Goal: Complete application form

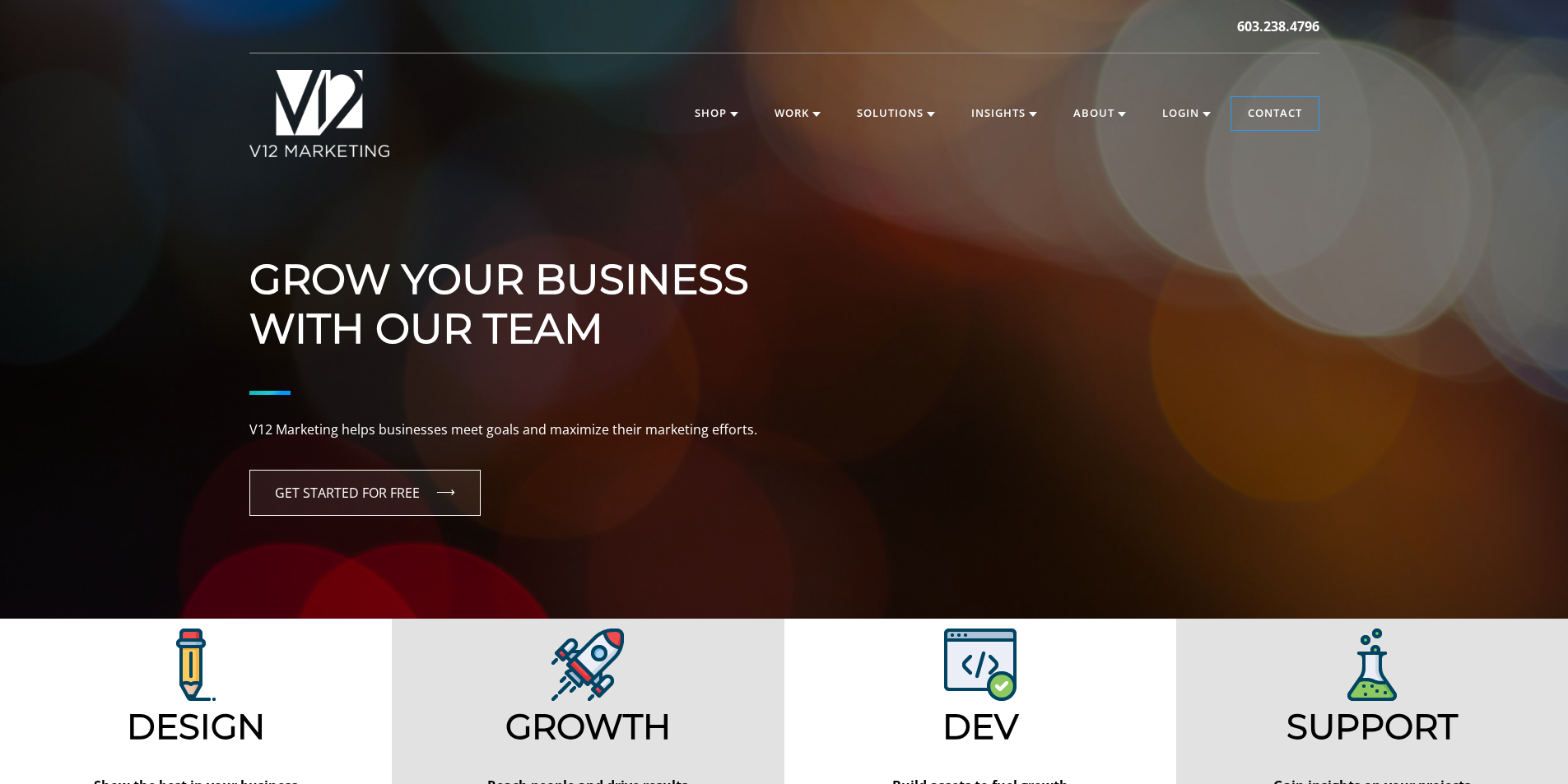
click at [380, 497] on link "GET STARTED FOR FREE" at bounding box center [365, 493] width 231 height 46
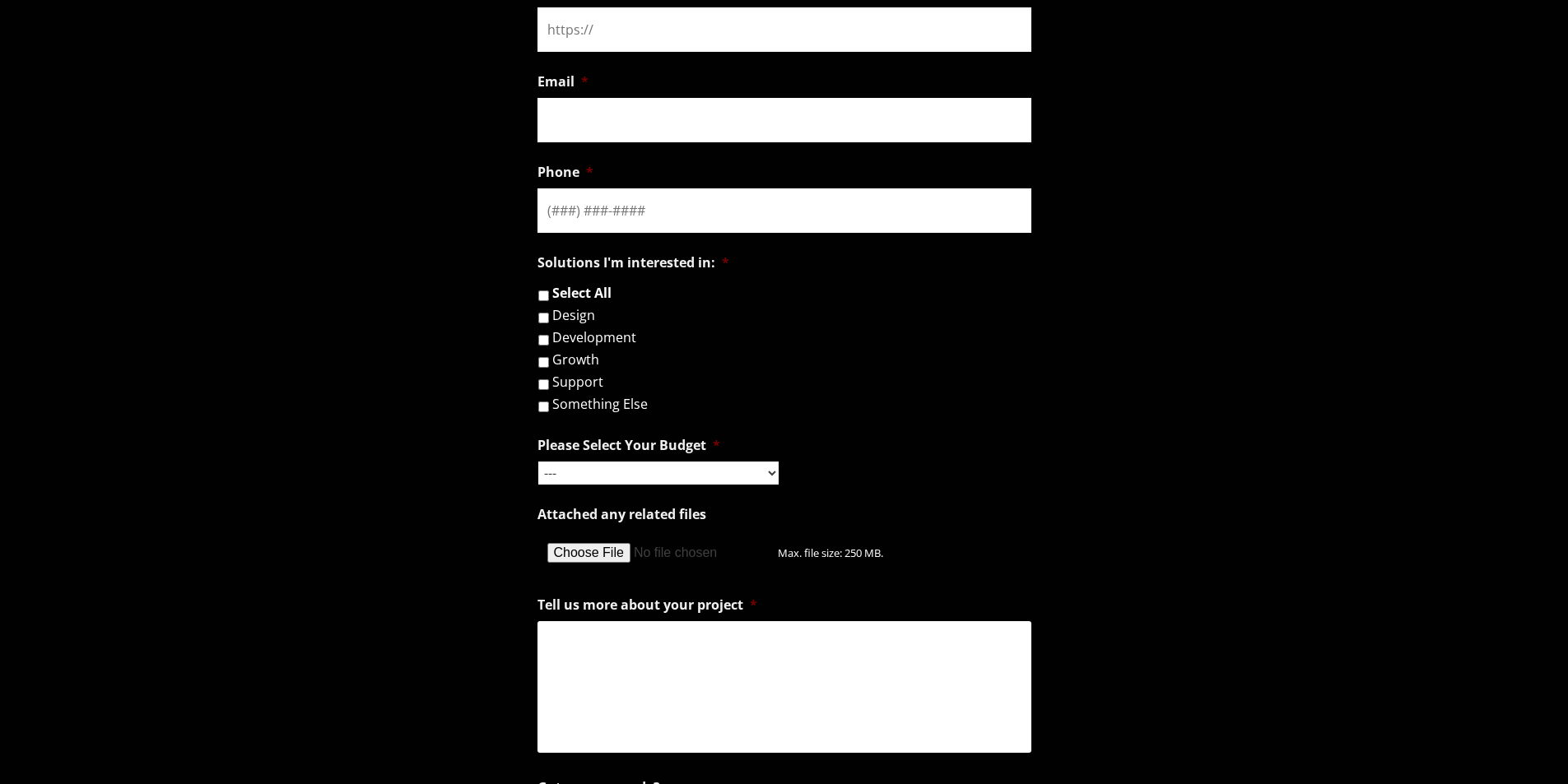
scroll to position [1563, 0]
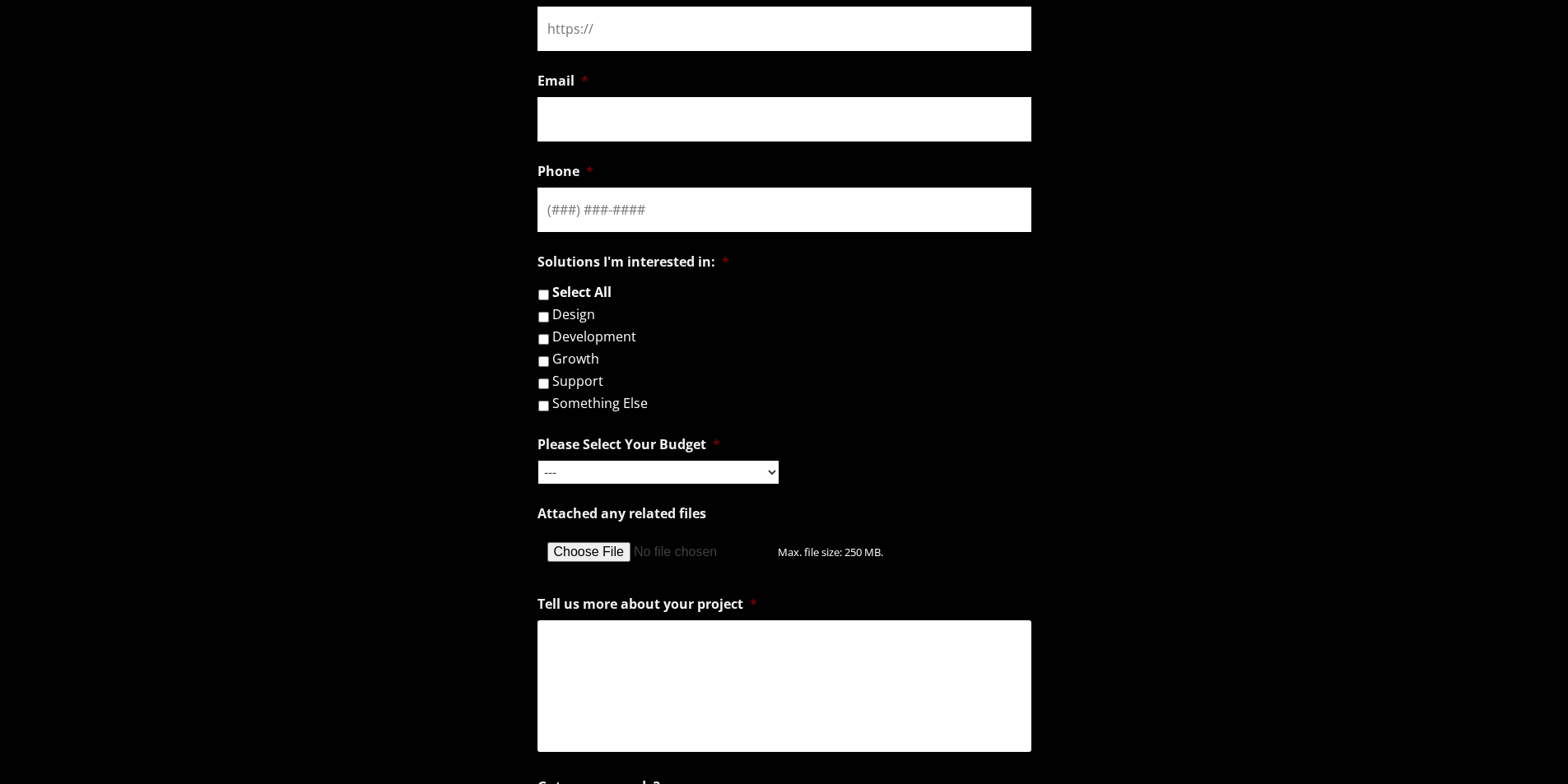
click at [544, 362] on input "Growth" at bounding box center [544, 362] width 11 height 11
checkbox input "true"
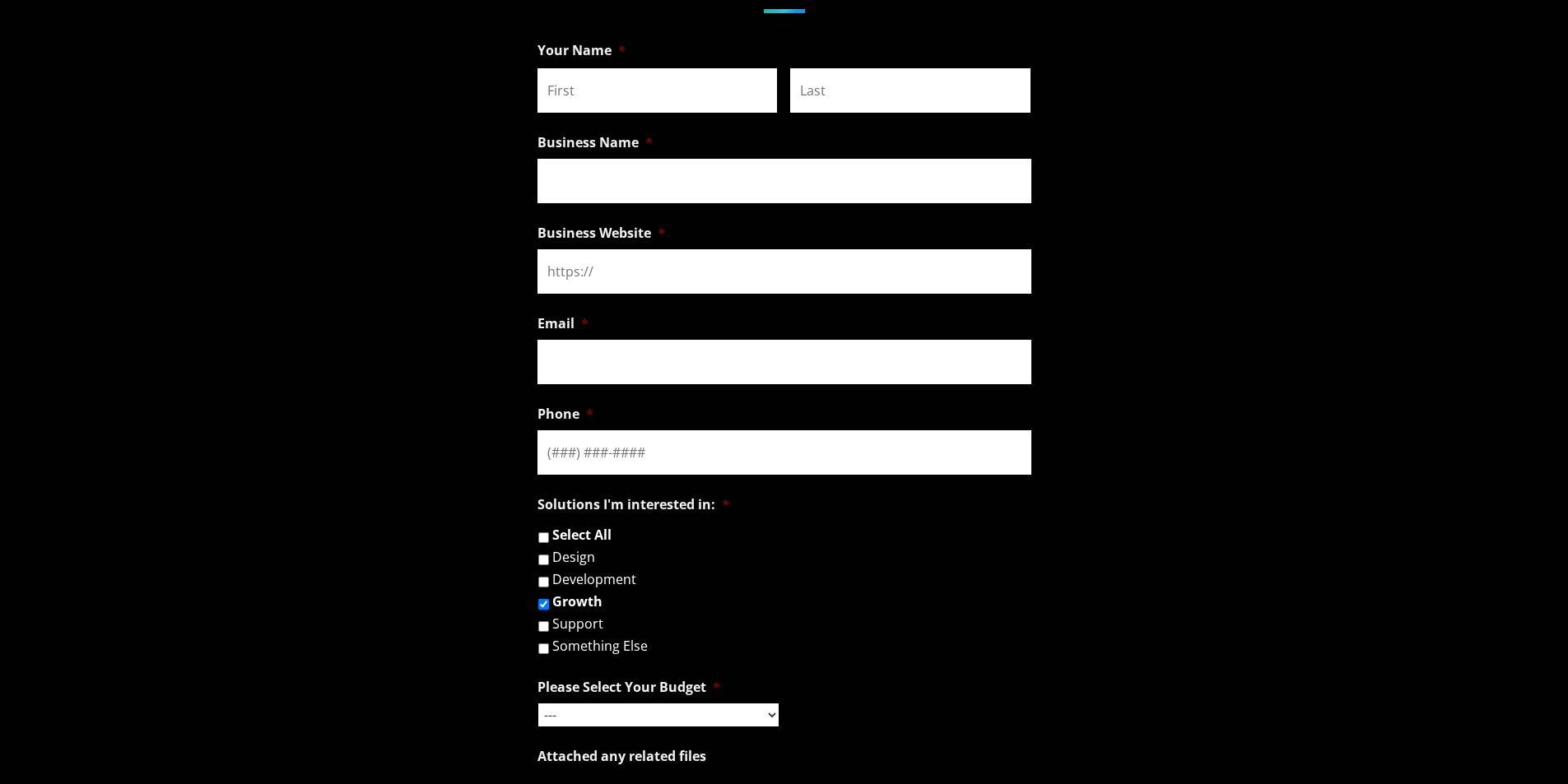
scroll to position [1316, 0]
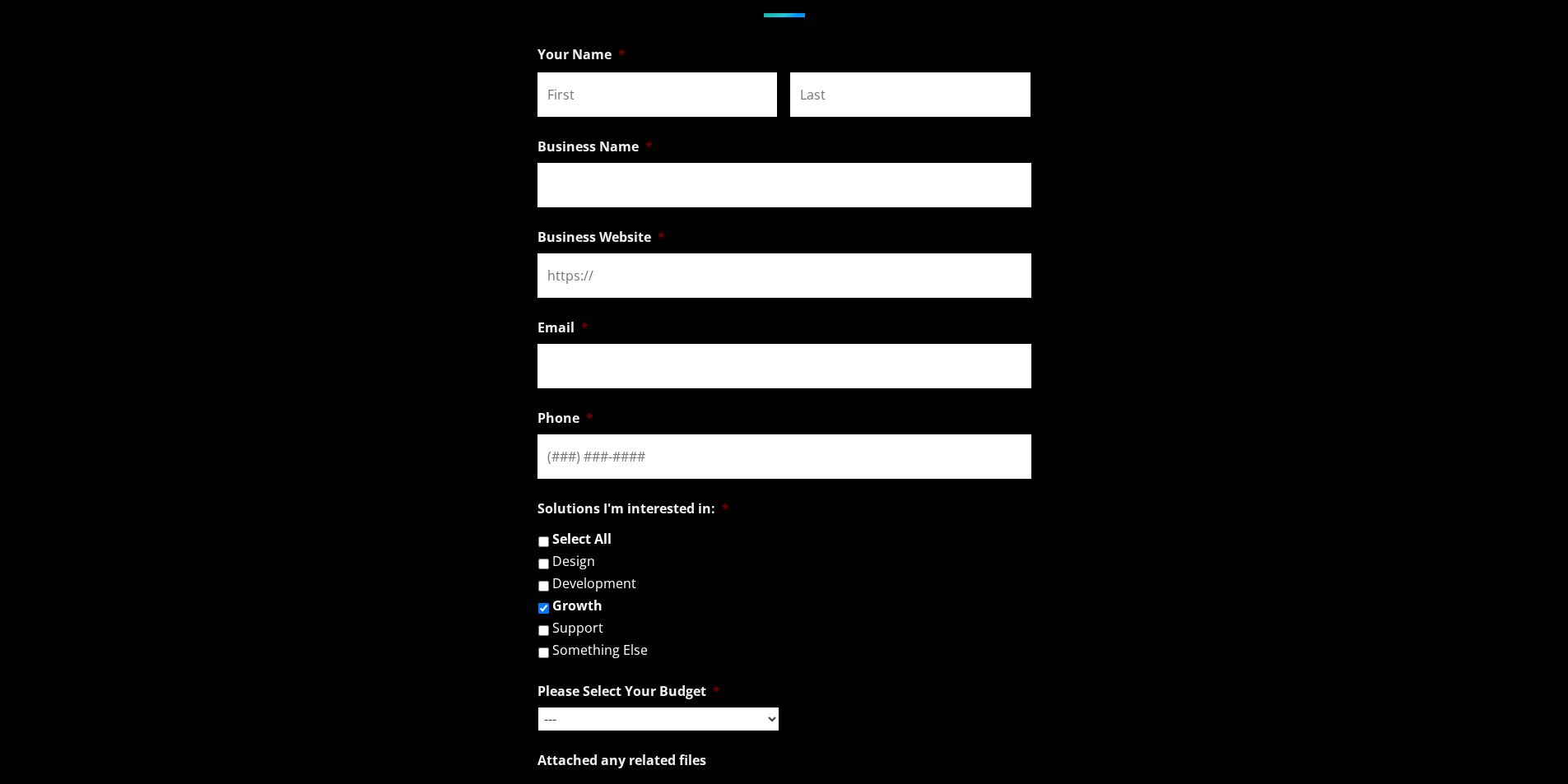
click at [614, 90] on input "First" at bounding box center [657, 95] width 240 height 44
type input "[PERSON_NAME]"
type input "[PHONE_NUMBER]"
click at [604, 196] on input "Business Name *" at bounding box center [784, 185] width 494 height 44
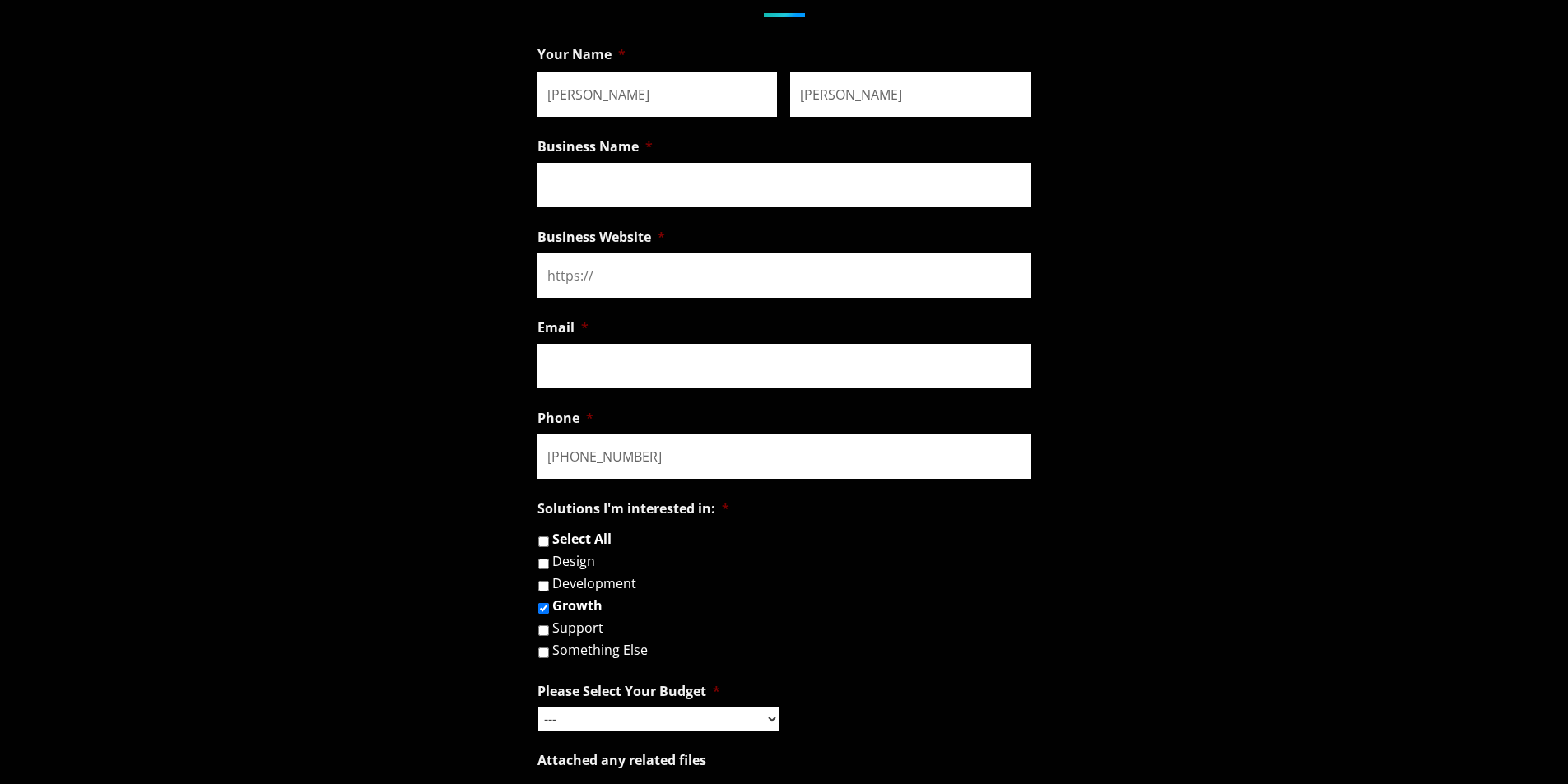
type input "Drive a Dream"
drag, startPoint x: 674, startPoint y: 268, endPoint x: 513, endPoint y: 266, distance: 161.0
click at [513, 266] on form "Facebook This field is for validation purposes and should be left unchanged. Yo…" at bounding box center [784, 656] width 1568 height 1237
click at [612, 280] on input "Business Website *" at bounding box center [784, 275] width 494 height 44
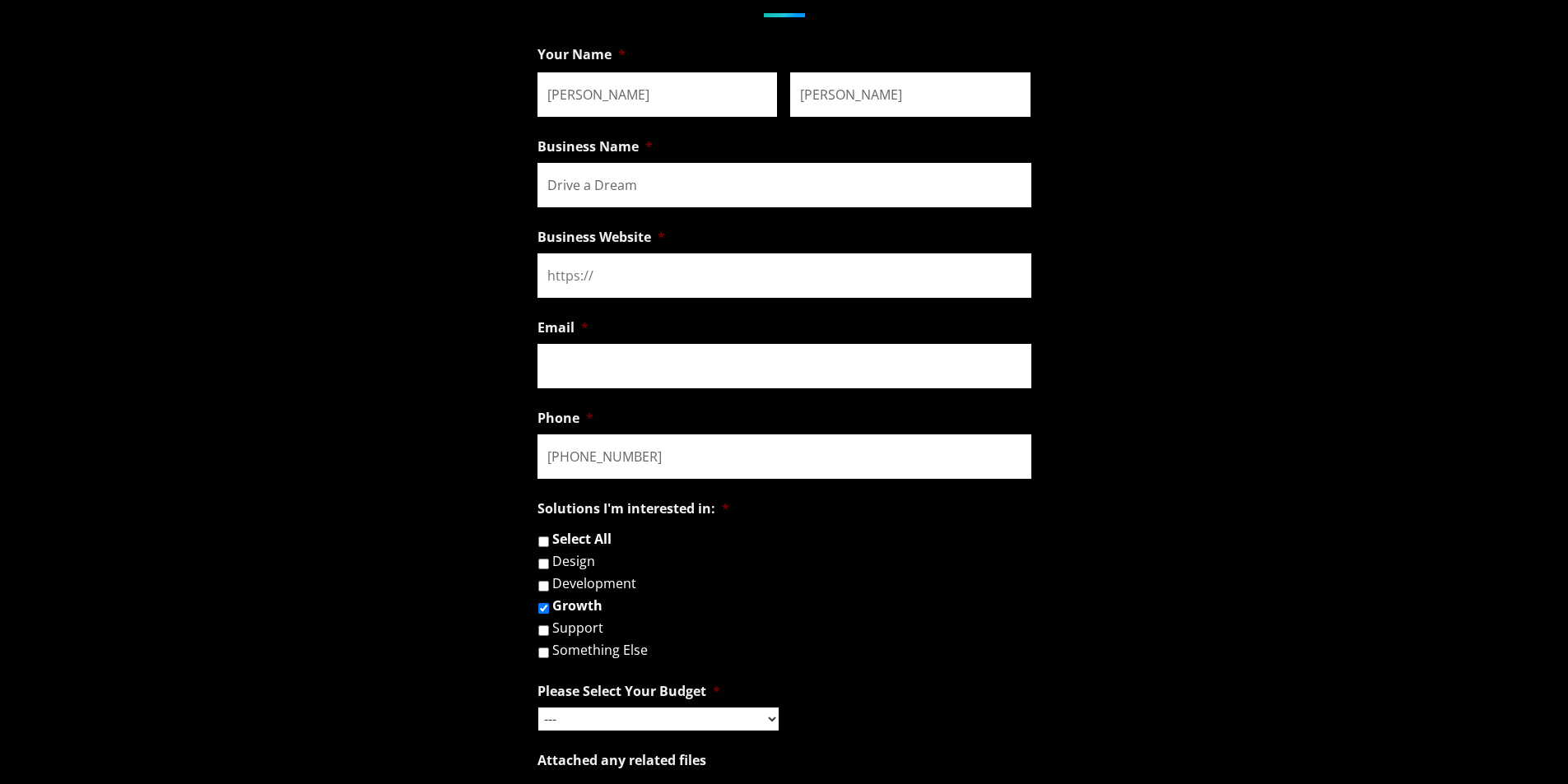
paste input "[URL][DOMAIN_NAME]"
type input "[URL][DOMAIN_NAME]"
click at [616, 349] on input "Email *" at bounding box center [784, 366] width 494 height 44
type input "[PERSON_NAME][EMAIL_ADDRESS][DOMAIN_NAME]"
click at [657, 454] on input "[PHONE_NUMBER]" at bounding box center [784, 457] width 494 height 44
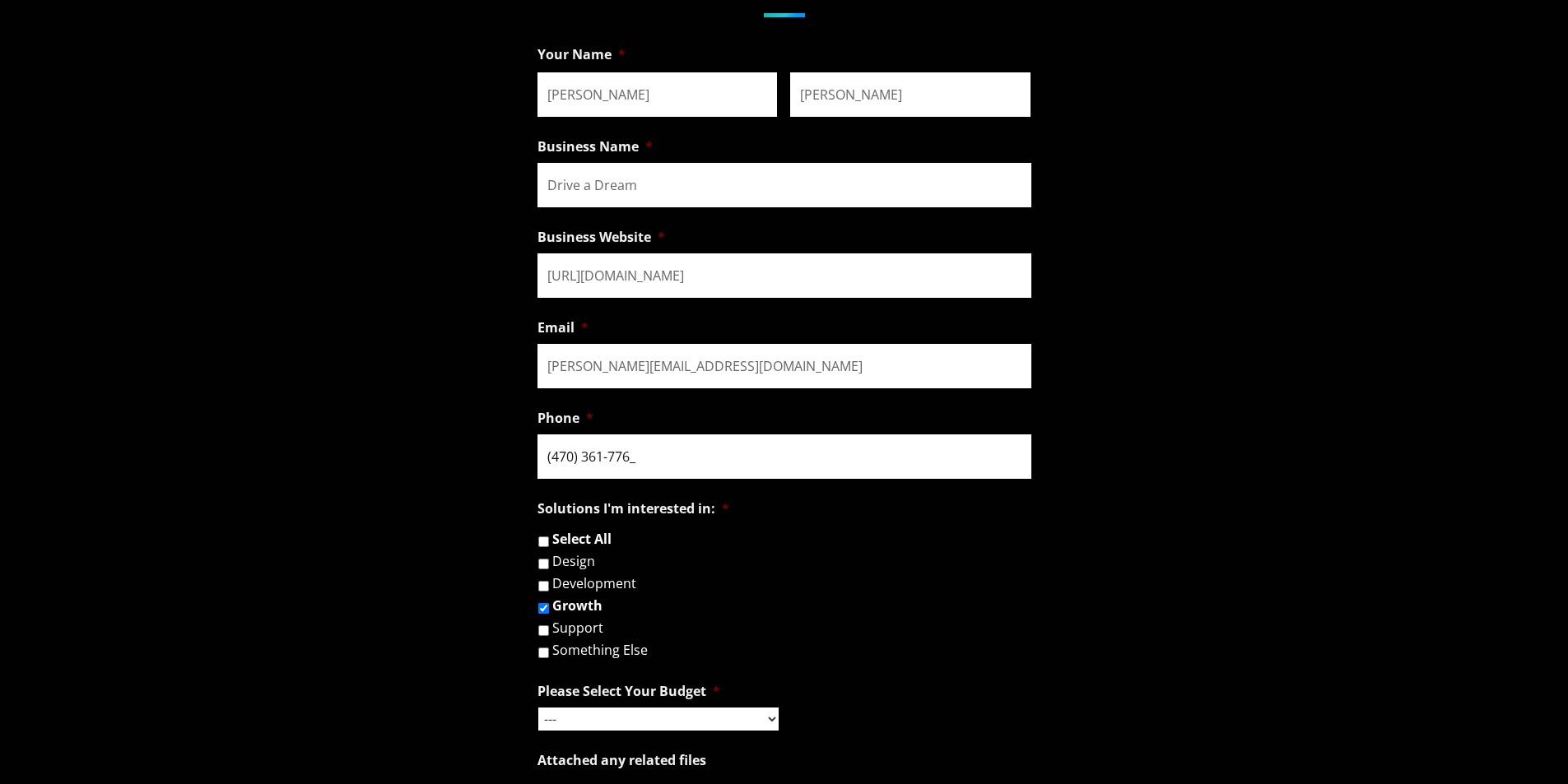
type input "[PHONE_NUMBER]"
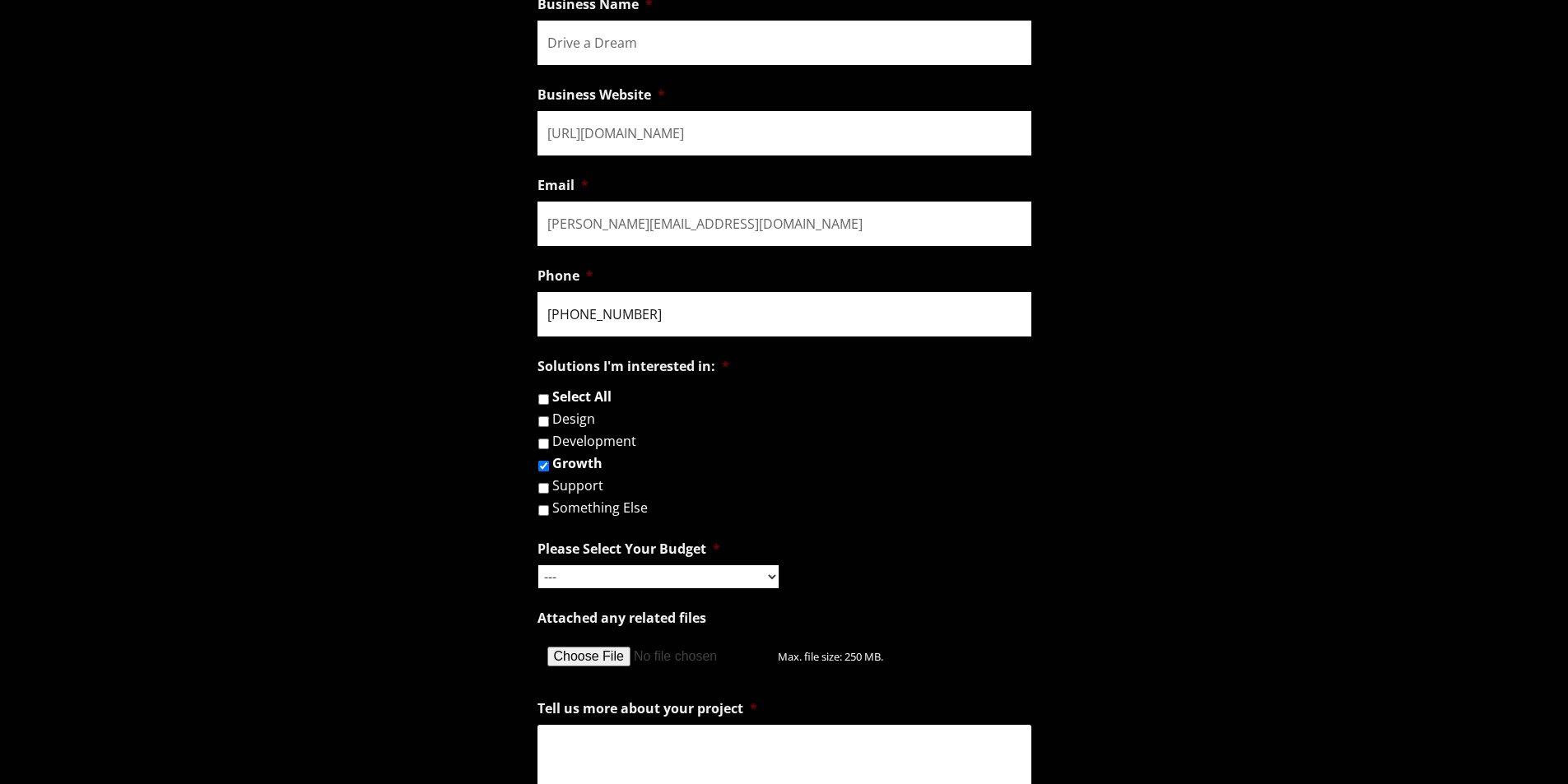
scroll to position [1481, 0]
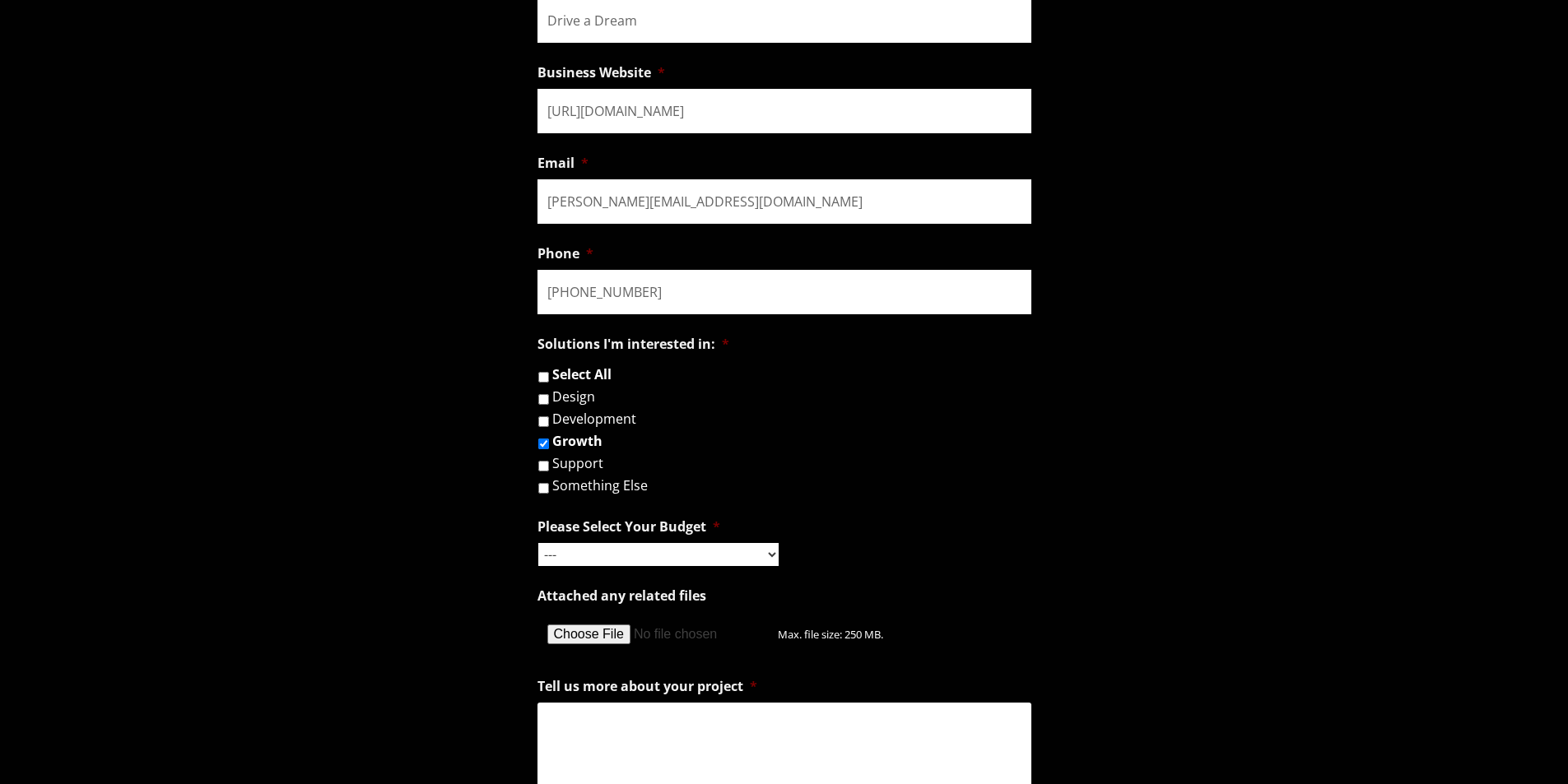
click at [637, 551] on select "--- Hourly Support: $100 / Hour Less than $1,000 $1,000 - $5,000 $5,000 - $20,0…" at bounding box center [658, 555] width 240 height 23
click at [538, 544] on select "--- Hourly Support: $100 / Hour Less than $1,000 $1,000 - $5,000 $5,000 - $20,0…" at bounding box center [658, 555] width 240 height 23
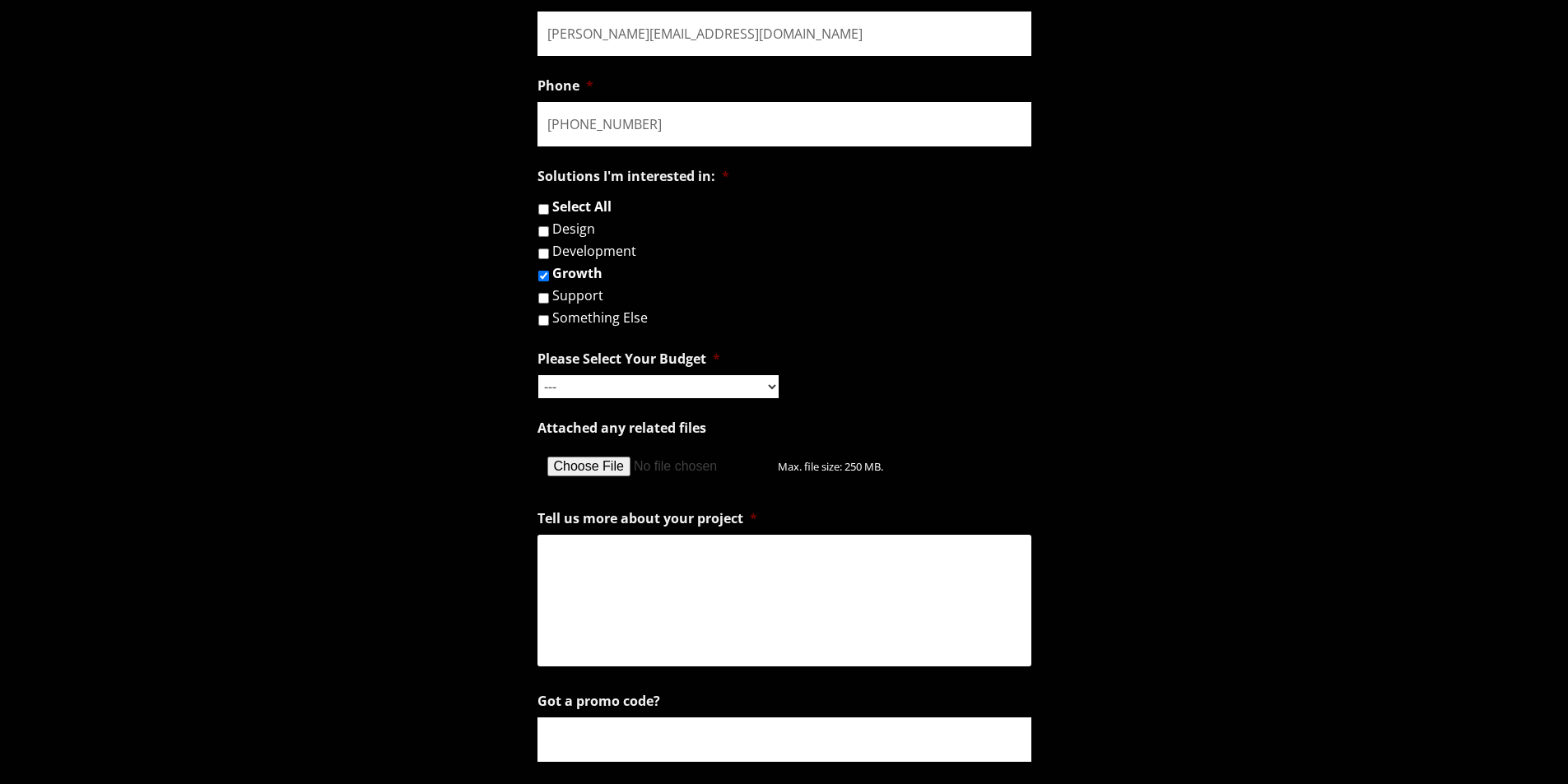
scroll to position [1728, 0]
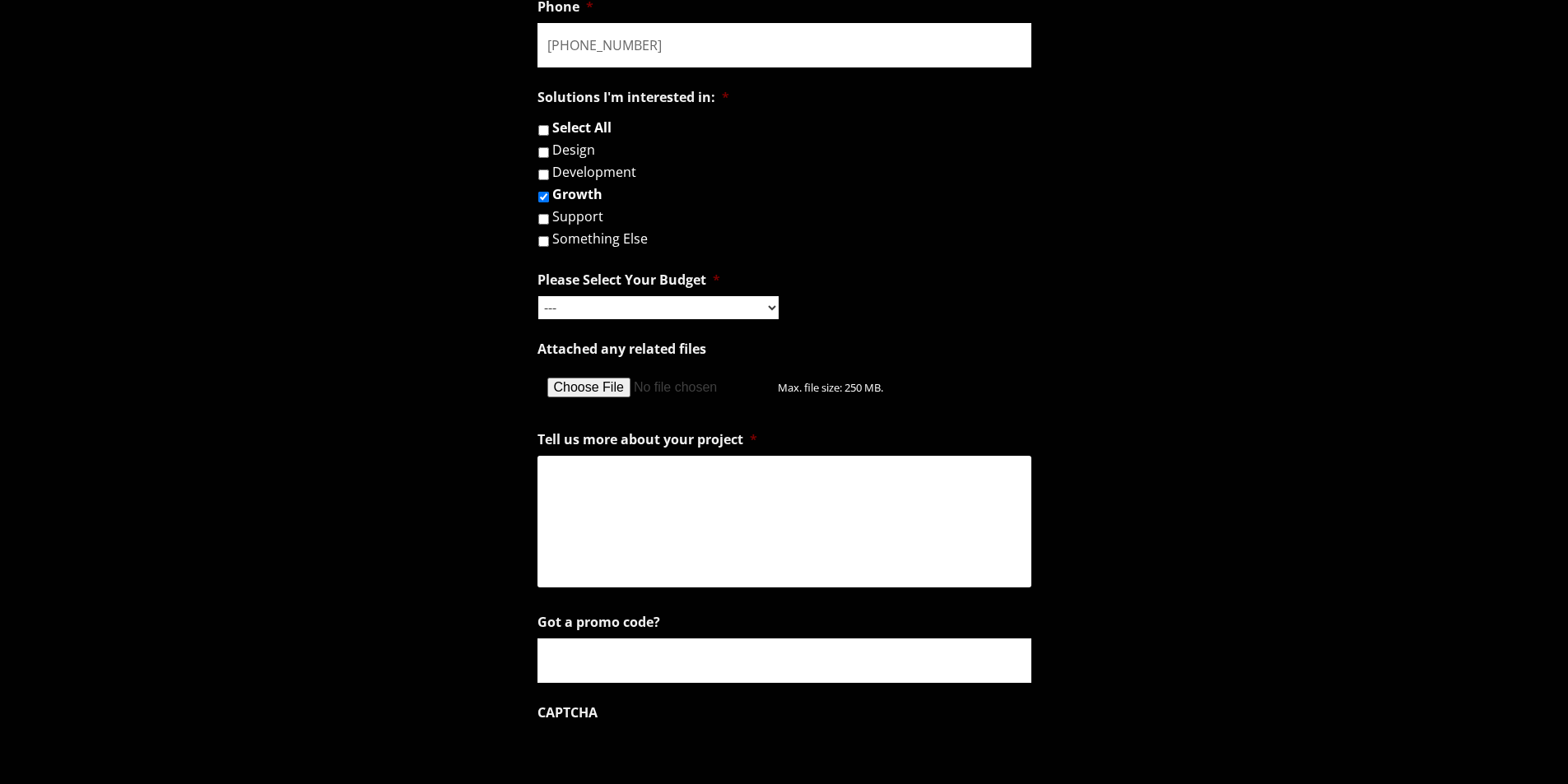
click at [595, 497] on textarea "Tell us more about your project *" at bounding box center [784, 521] width 494 height 132
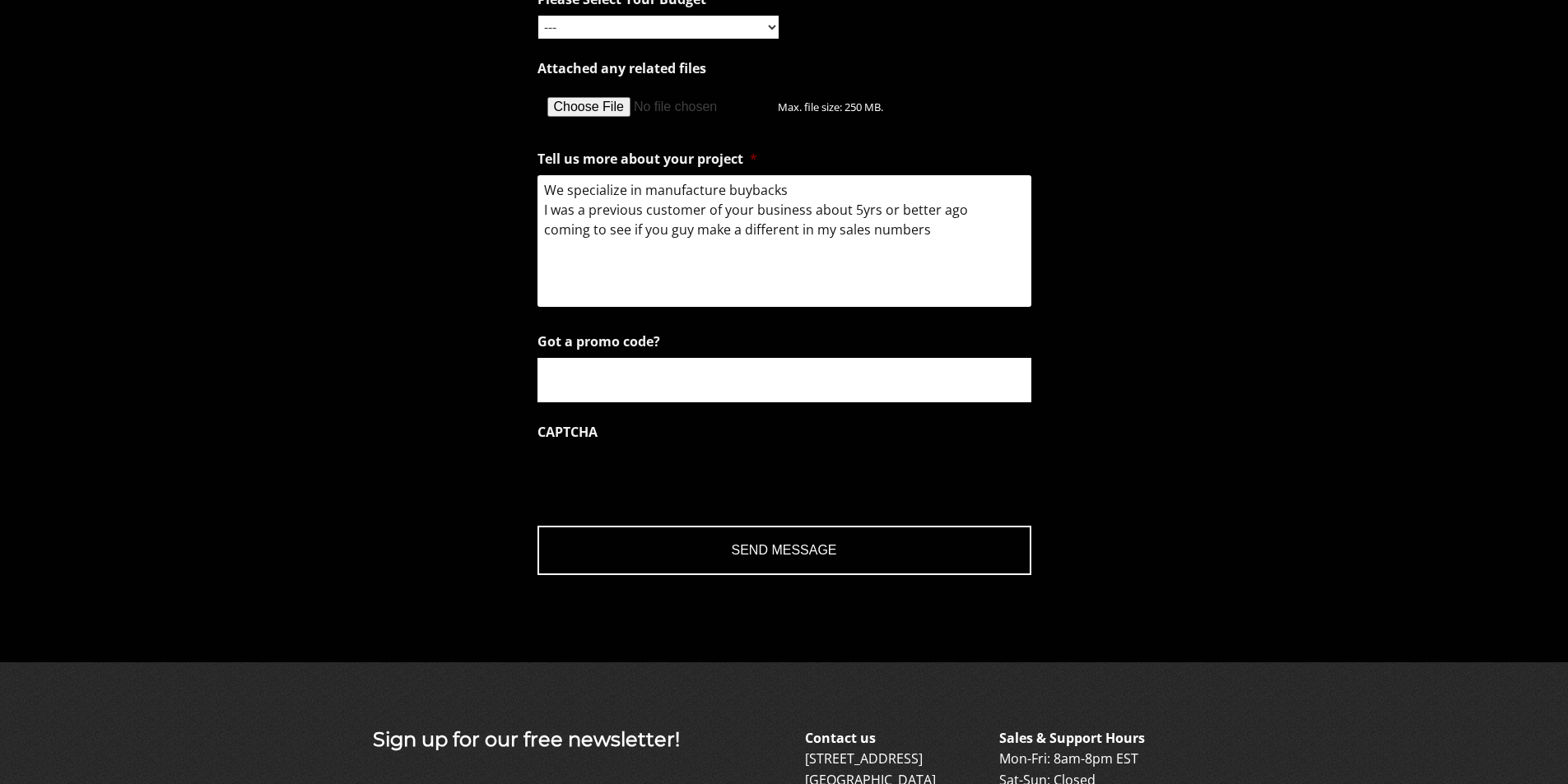
scroll to position [2057, 0]
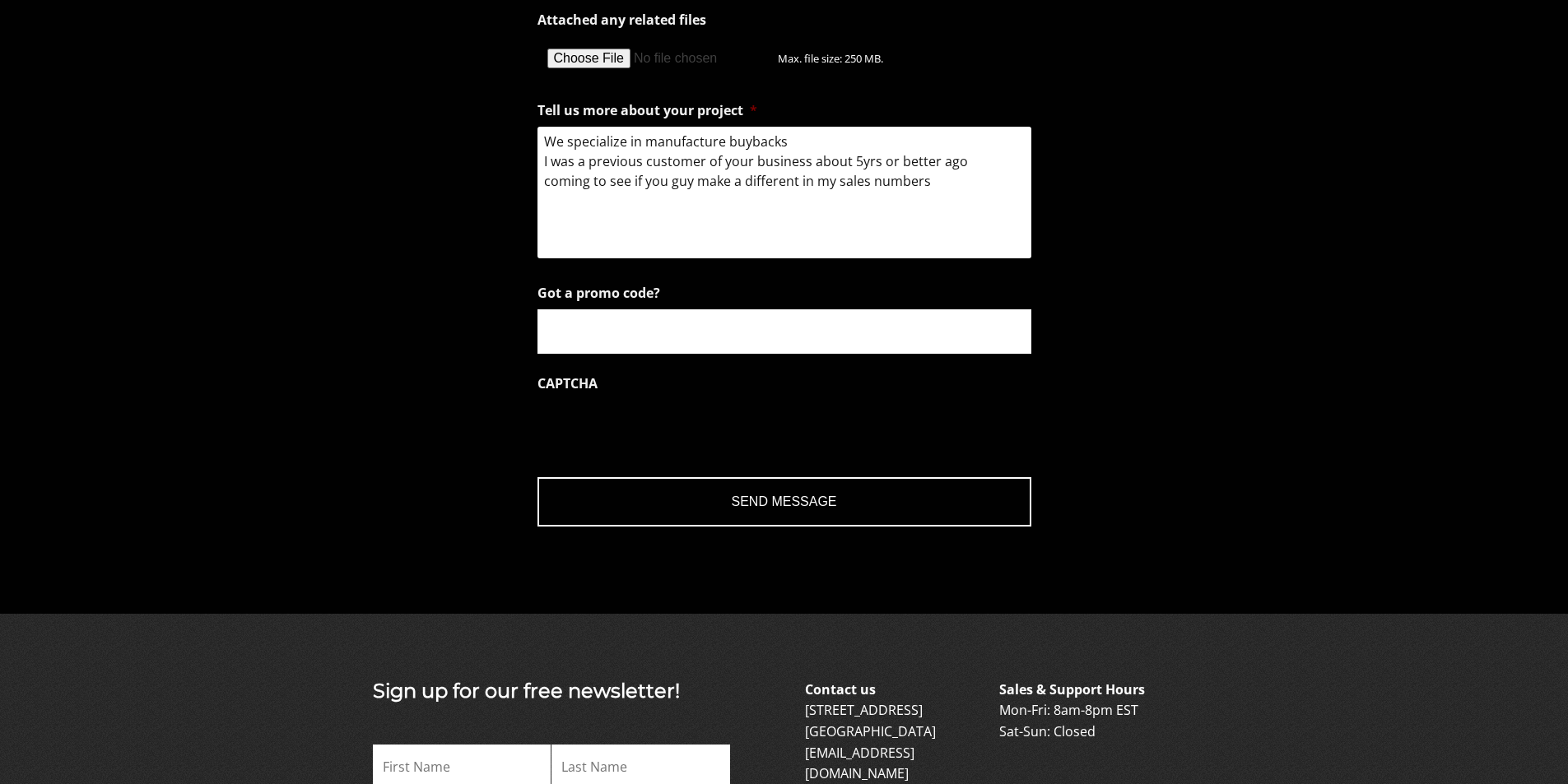
type textarea "We specialize in manufacture buybacks I was a previous customer of your busines…"
click at [740, 509] on input "Send Message" at bounding box center [784, 502] width 494 height 50
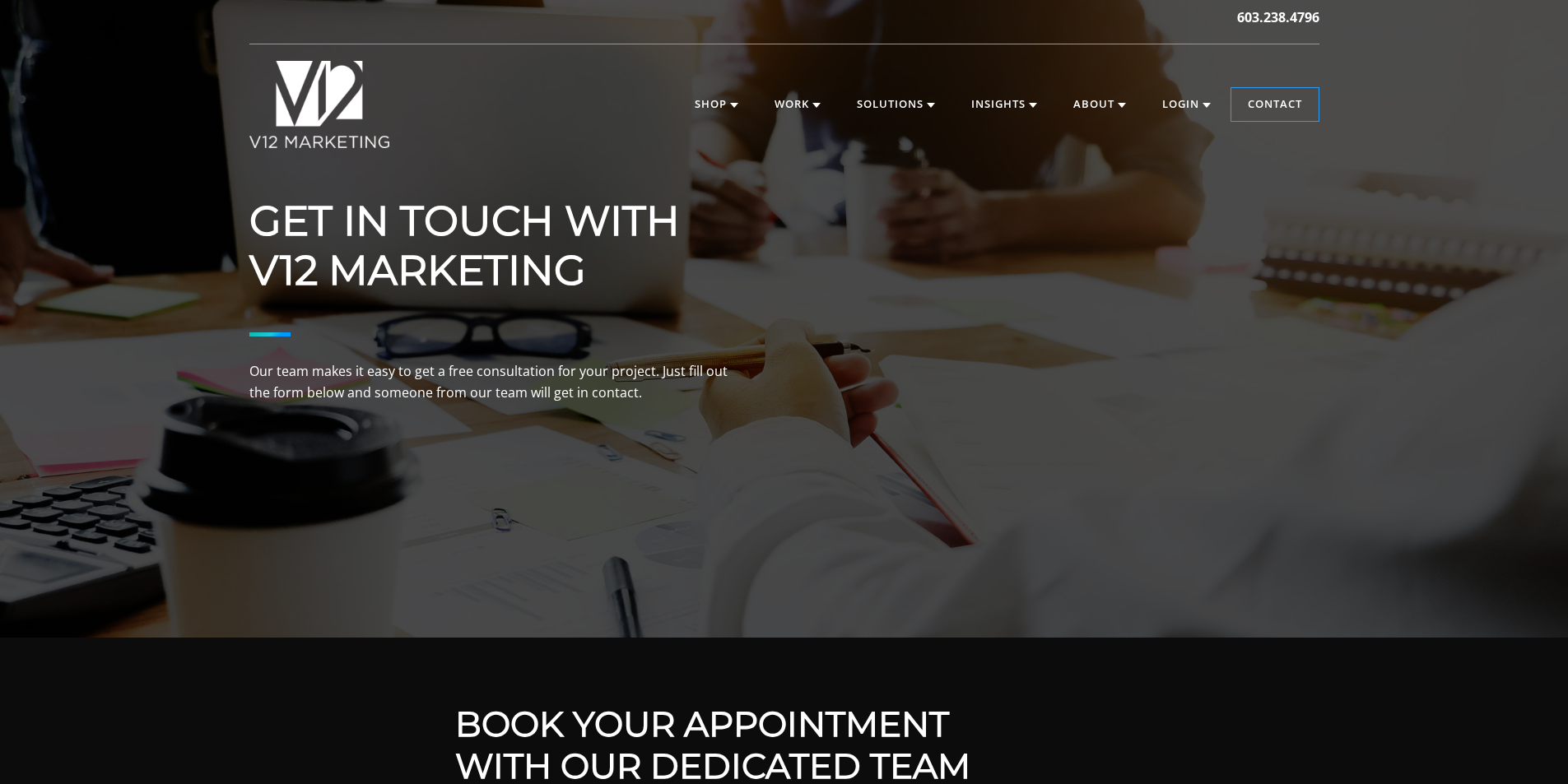
scroll to position [0, 0]
